Goal: Transaction & Acquisition: Purchase product/service

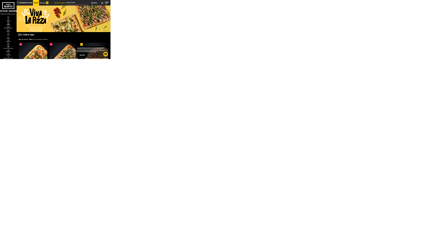
click at [35, 96] on img at bounding box center [33, 93] width 18 height 7
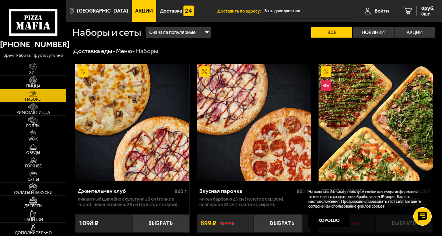
click at [32, 84] on img at bounding box center [33, 79] width 18 height 7
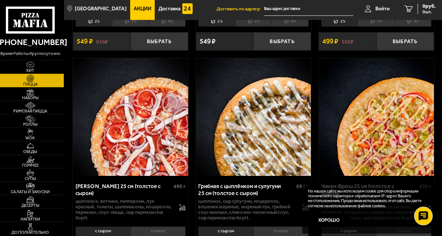
scroll to position [918, 0]
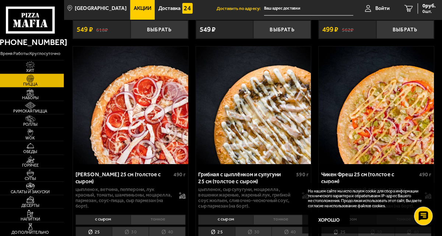
click at [293, 227] on li "40" at bounding box center [290, 232] width 36 height 11
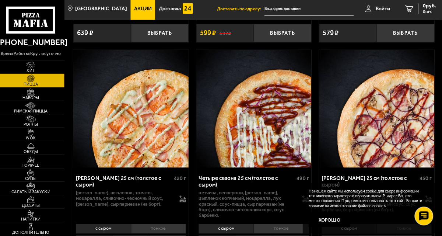
scroll to position [1788, 0]
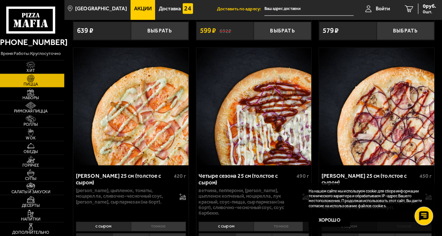
click at [177, 233] on li "40" at bounding box center [168, 238] width 36 height 11
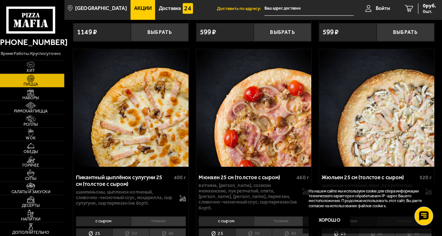
scroll to position [2014, 0]
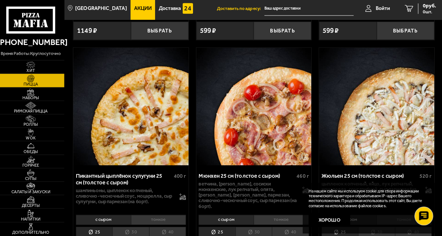
click at [296, 227] on li "40" at bounding box center [290, 232] width 36 height 11
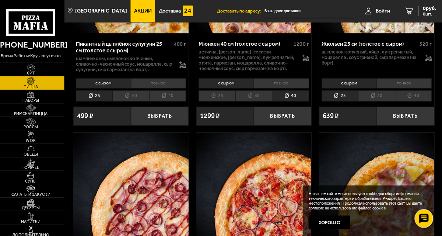
scroll to position [2145, 0]
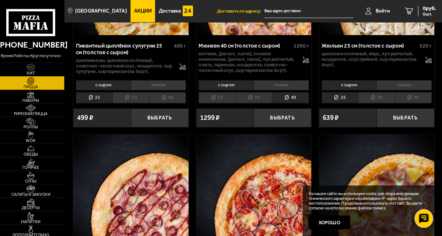
click at [420, 91] on li "40" at bounding box center [412, 96] width 36 height 11
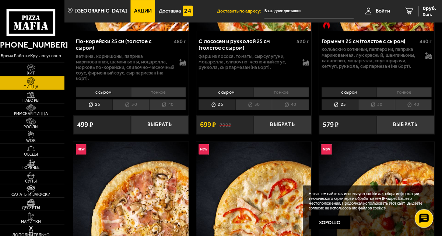
scroll to position [390, 0]
